Goal: Information Seeking & Learning: Learn about a topic

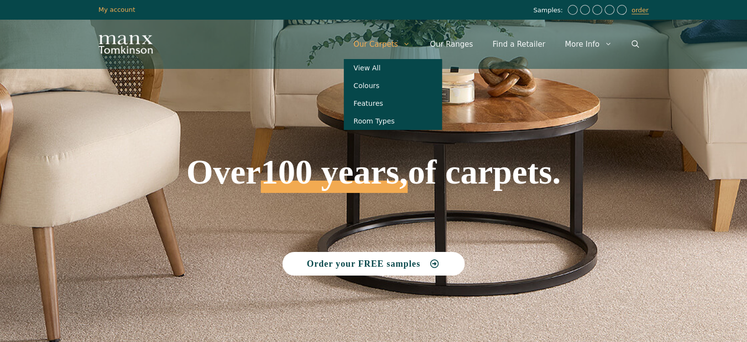
click at [394, 48] on link "Our Carpets" at bounding box center [382, 43] width 77 height 29
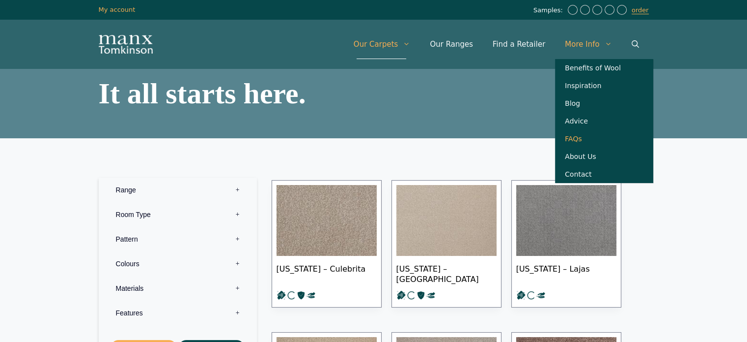
click at [577, 143] on link "FAQs" at bounding box center [604, 139] width 98 height 18
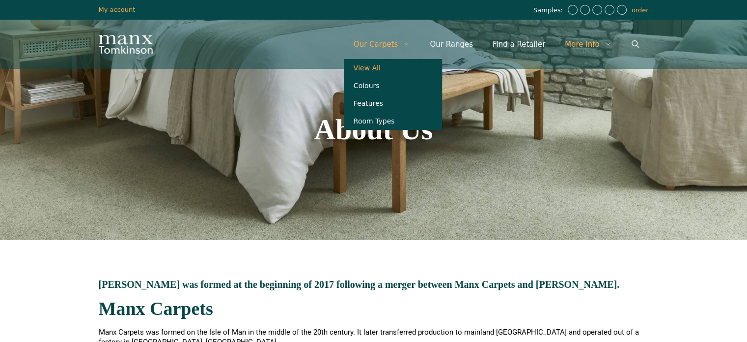
click at [381, 68] on link "View All" at bounding box center [393, 68] width 98 height 18
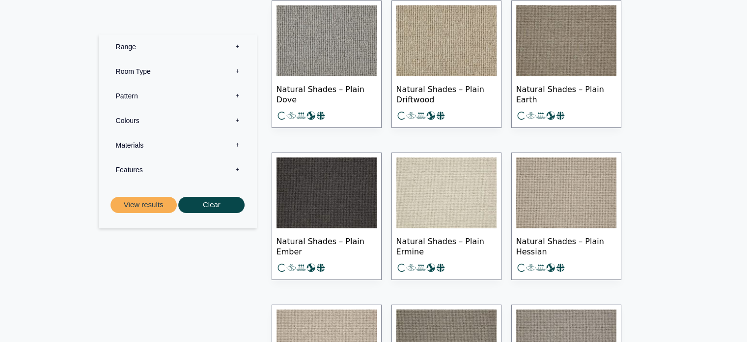
scroll to position [7175, 0]
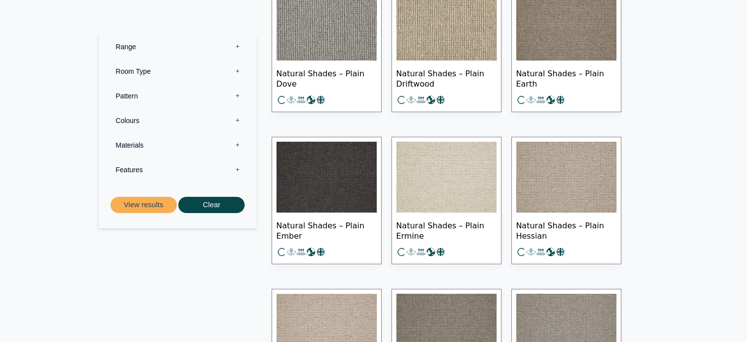
click at [410, 157] on img at bounding box center [447, 177] width 100 height 71
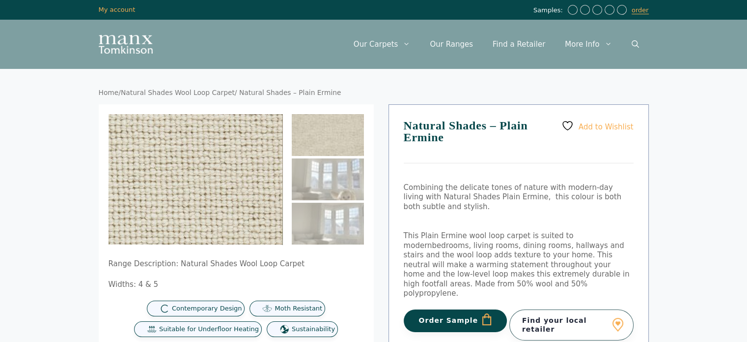
click at [232, 150] on img at bounding box center [148, 215] width 393 height 295
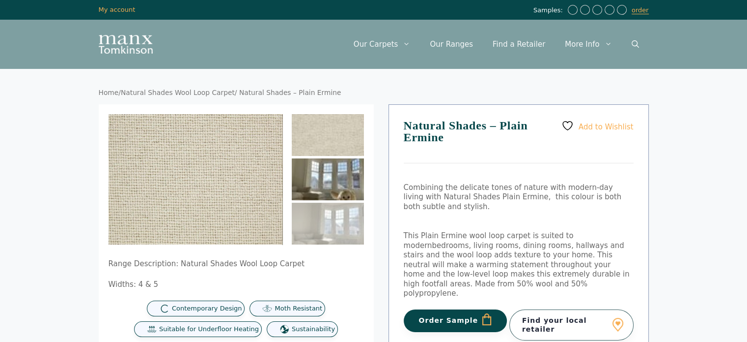
click at [308, 169] on img at bounding box center [328, 179] width 72 height 42
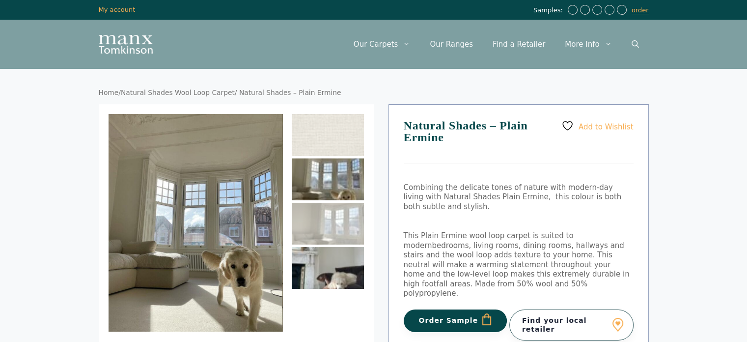
click at [326, 267] on img at bounding box center [328, 268] width 72 height 42
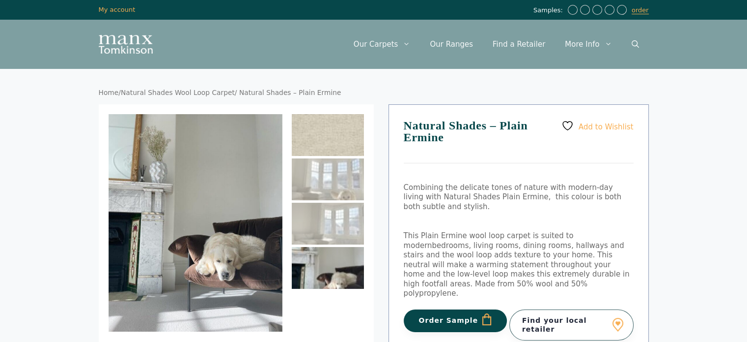
click at [323, 150] on img at bounding box center [328, 135] width 72 height 42
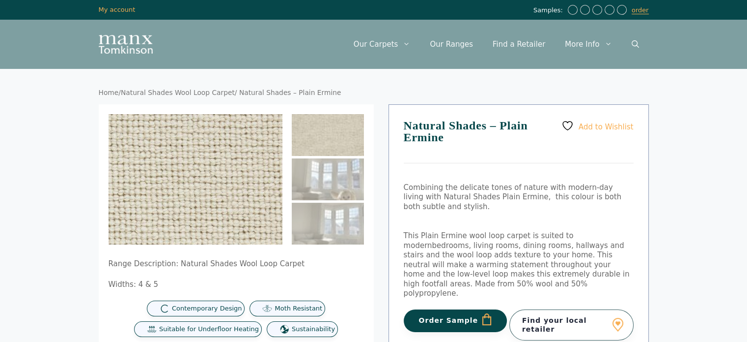
click at [240, 140] on img at bounding box center [138, 229] width 393 height 295
